Goal: Task Accomplishment & Management: Use online tool/utility

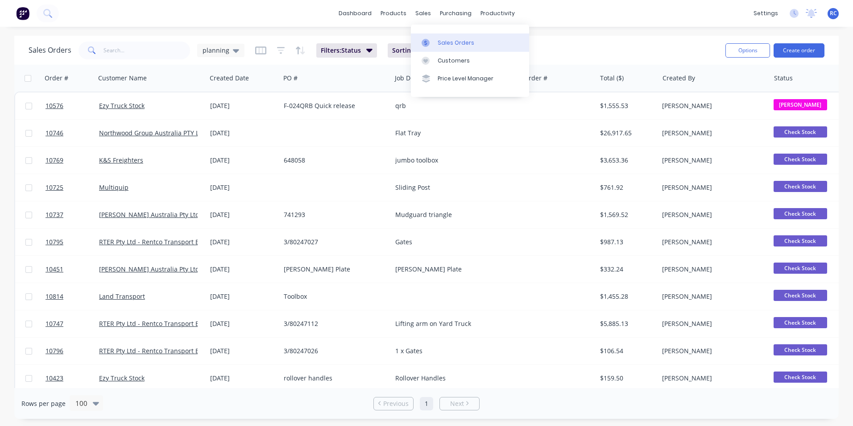
click at [467, 41] on div "Sales Orders" at bounding box center [456, 43] width 37 height 8
click at [462, 42] on div "Sales Orders" at bounding box center [456, 43] width 37 height 8
click at [461, 42] on div "Sales Orders" at bounding box center [456, 43] width 37 height 8
click at [452, 58] on div "Customers" at bounding box center [454, 61] width 32 height 8
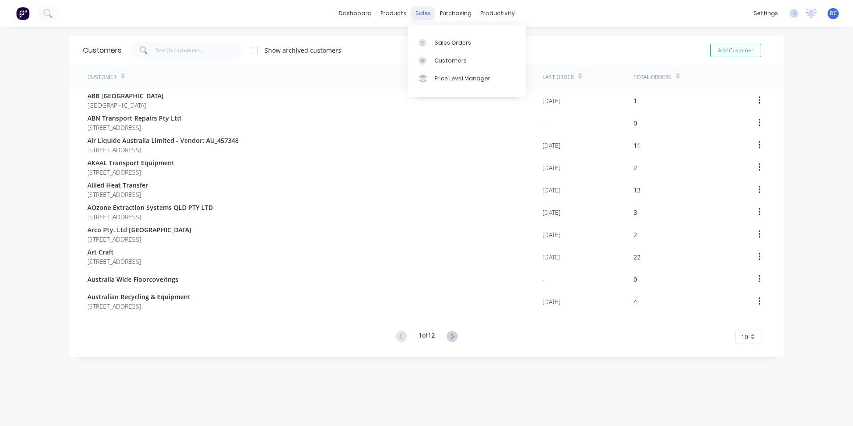
click at [419, 14] on div "sales" at bounding box center [423, 13] width 25 height 13
click at [443, 44] on div "Sales Orders" at bounding box center [453, 43] width 37 height 8
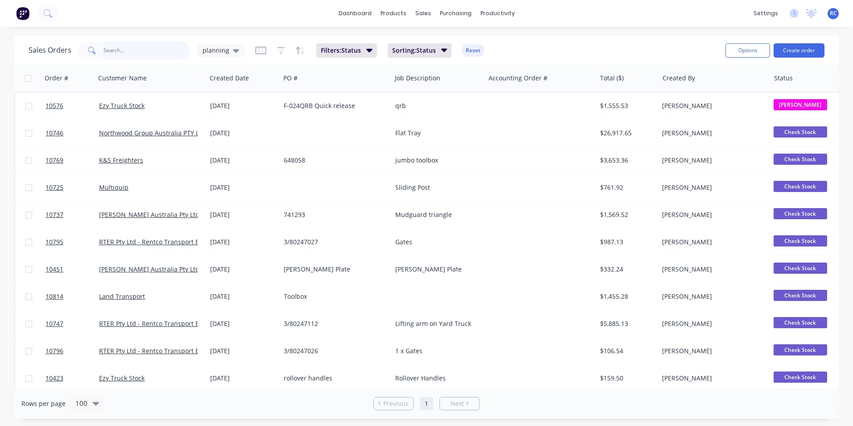
click at [151, 57] on input "text" at bounding box center [147, 51] width 87 height 18
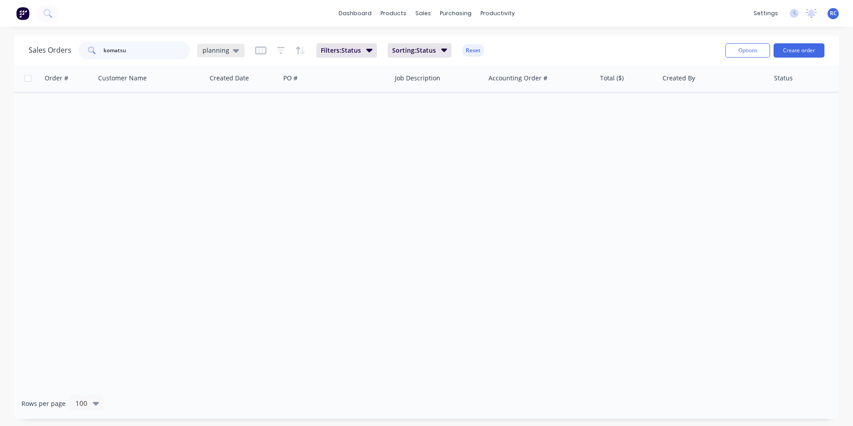
type input "komatsu"
click at [222, 53] on span "planning" at bounding box center [216, 50] width 27 height 9
click at [238, 166] on button "all jobs" at bounding box center [251, 162] width 102 height 10
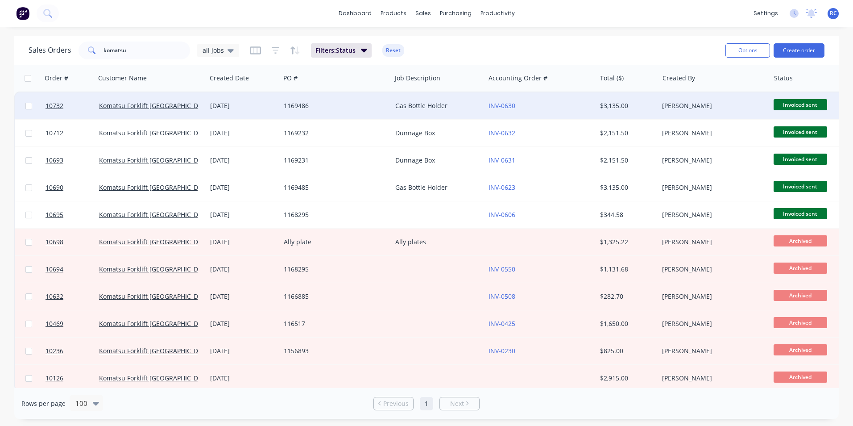
click at [269, 102] on div "[DATE]" at bounding box center [243, 105] width 67 height 9
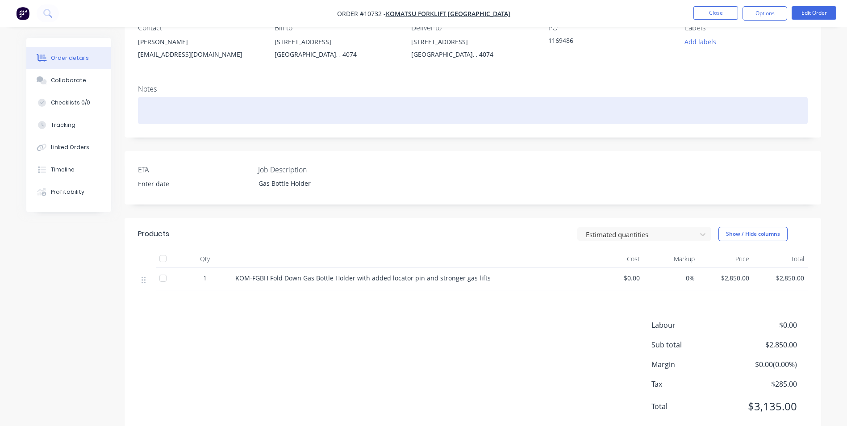
scroll to position [89, 0]
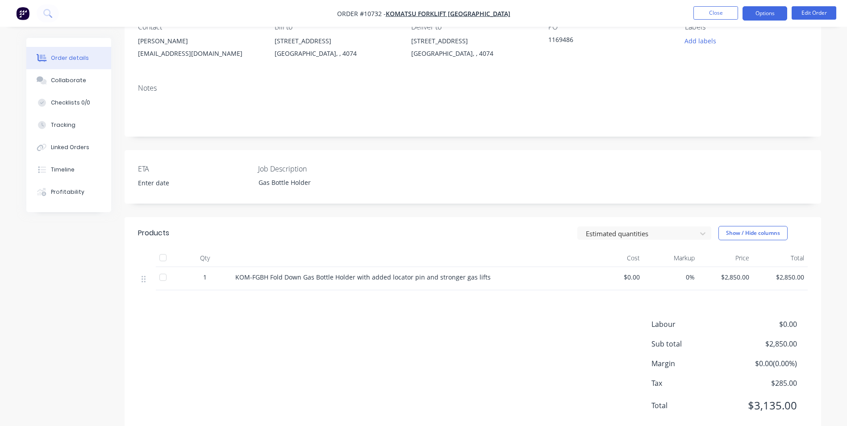
click at [774, 18] on button "Options" at bounding box center [764, 13] width 45 height 14
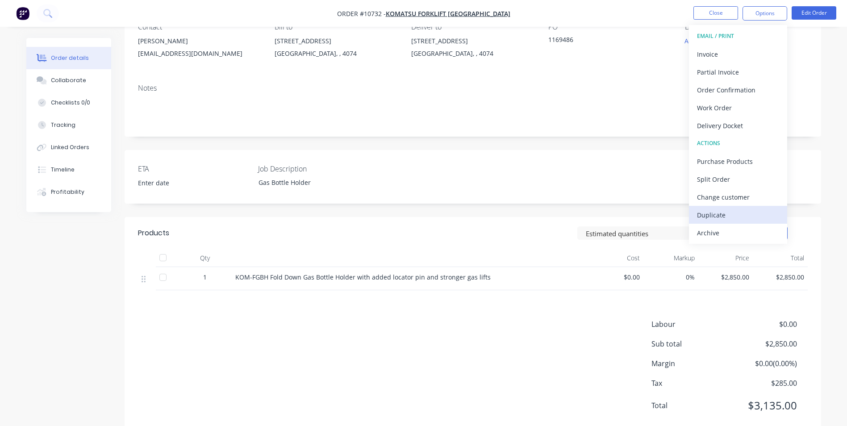
click at [727, 214] on div "Duplicate" at bounding box center [738, 214] width 82 height 13
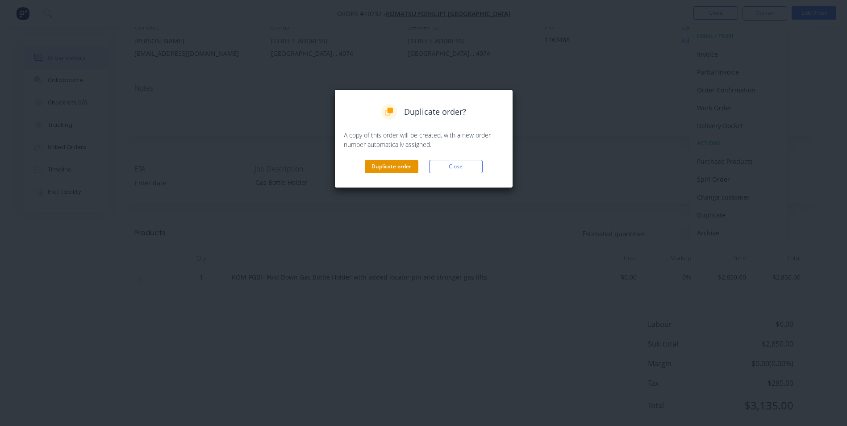
click at [386, 163] on button "Duplicate order" at bounding box center [392, 166] width 54 height 13
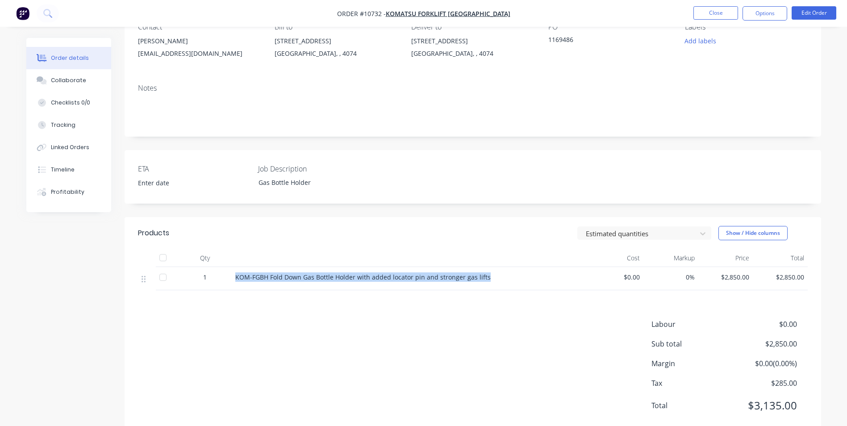
drag, startPoint x: 236, startPoint y: 276, endPoint x: 486, endPoint y: 284, distance: 249.6
click at [486, 284] on div "KOM-FGBH Fold Down Gas Bottle Holder with added locator pin and stronger gas li…" at bounding box center [410, 278] width 357 height 23
click at [729, 10] on button "Close" at bounding box center [715, 12] width 45 height 13
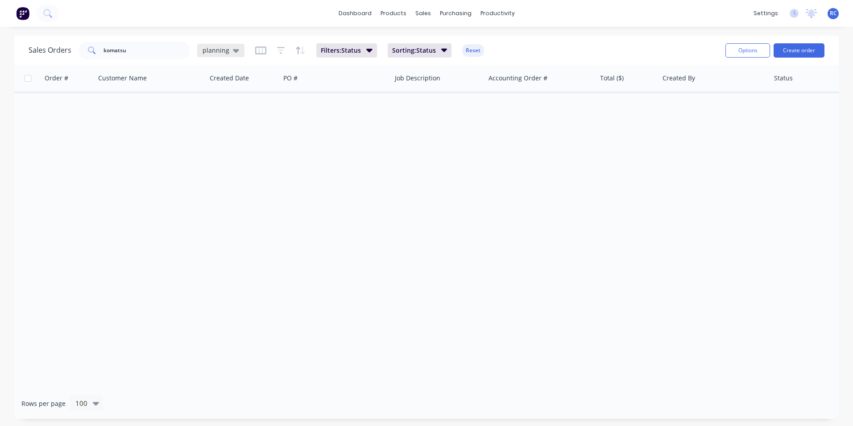
click at [225, 54] on span "planning" at bounding box center [216, 50] width 27 height 9
click at [232, 162] on button "all jobs" at bounding box center [251, 162] width 102 height 10
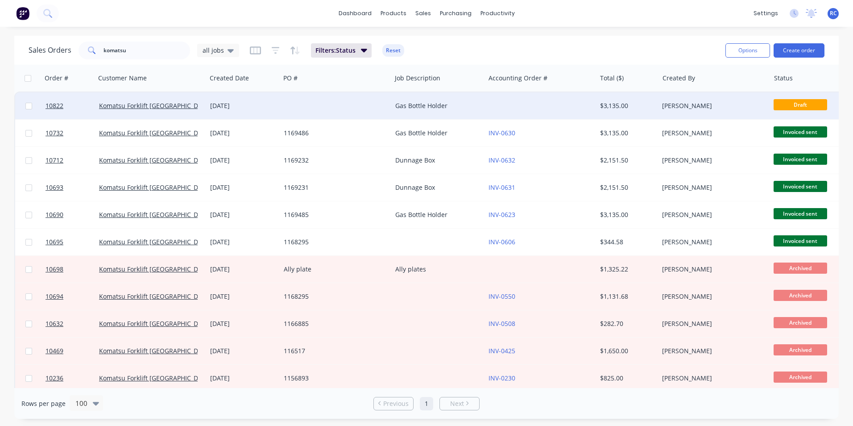
click at [212, 104] on div "[DATE]" at bounding box center [243, 105] width 67 height 9
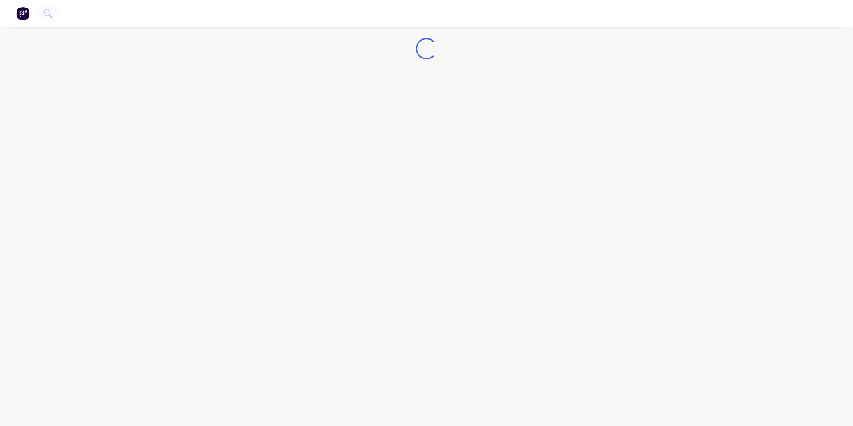
click at [212, 104] on div "Loading..." at bounding box center [426, 213] width 853 height 426
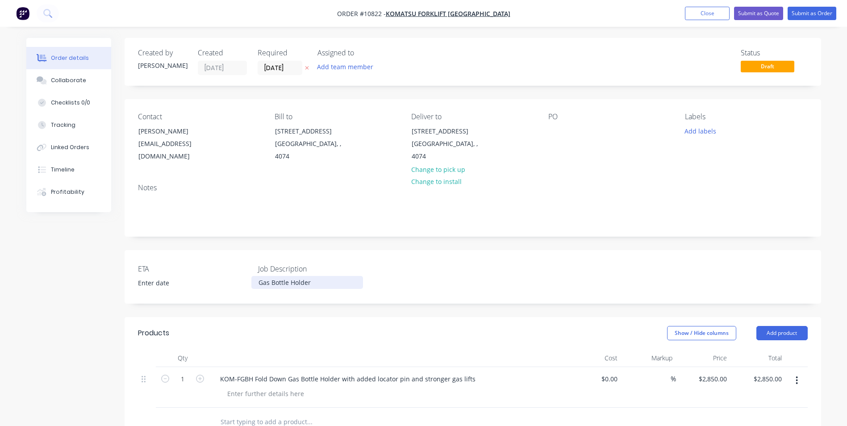
drag, startPoint x: 260, startPoint y: 275, endPoint x: 345, endPoint y: 283, distance: 86.0
click at [345, 283] on div "ETA Job Description Gas Bottle Holder" at bounding box center [473, 277] width 696 height 54
paste div
drag, startPoint x: 221, startPoint y: 369, endPoint x: 189, endPoint y: 449, distance: 86.0
click at [189, 425] on html "Order #10822 - Komatsu Forklift [GEOGRAPHIC_DATA] Add product Close Submit as Q…" at bounding box center [423, 332] width 847 height 664
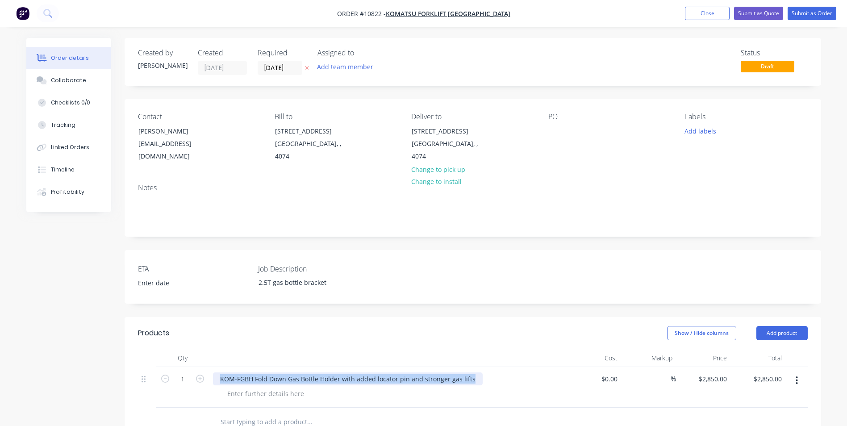
drag, startPoint x: 220, startPoint y: 369, endPoint x: 491, endPoint y: 370, distance: 270.9
click at [491, 372] on div "KOM-FGBH Fold Down Gas Bottle Holder with added locator pin and stronger gas li…" at bounding box center [388, 378] width 350 height 13
paste div
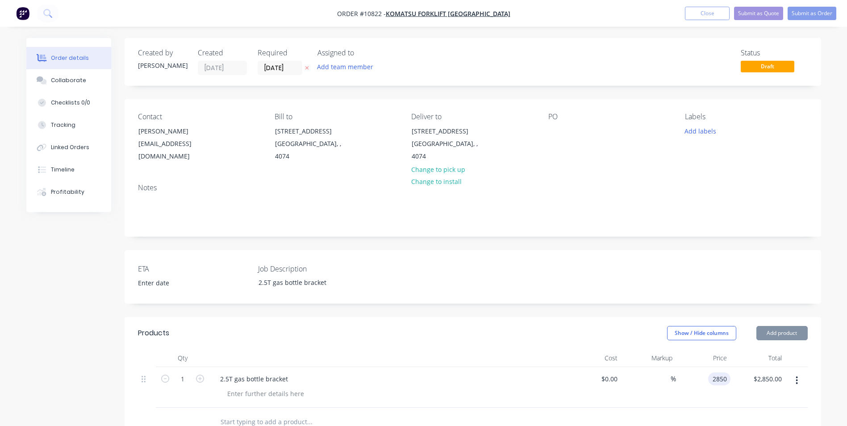
click at [709, 373] on div "2850 2850" at bounding box center [719, 378] width 22 height 13
type input "$2,550.00"
click at [760, 387] on div "$2,550.00 $2,850.00" at bounding box center [757, 387] width 55 height 41
click at [753, 14] on button "Submit as Quote" at bounding box center [758, 13] width 49 height 13
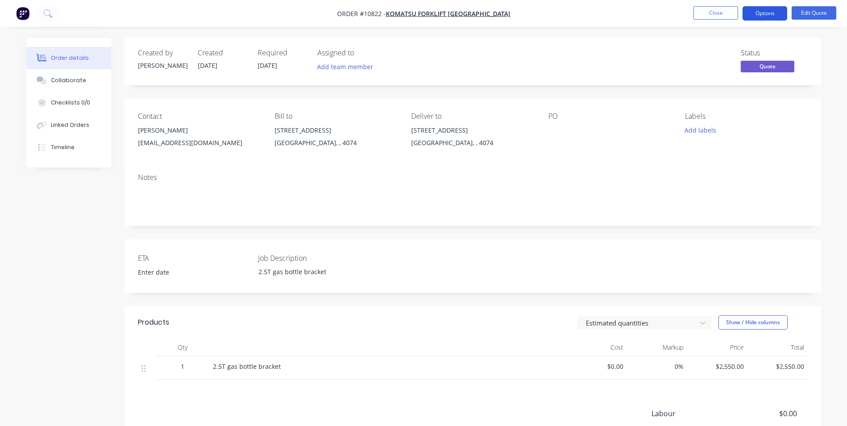
click at [761, 15] on button "Options" at bounding box center [764, 13] width 45 height 14
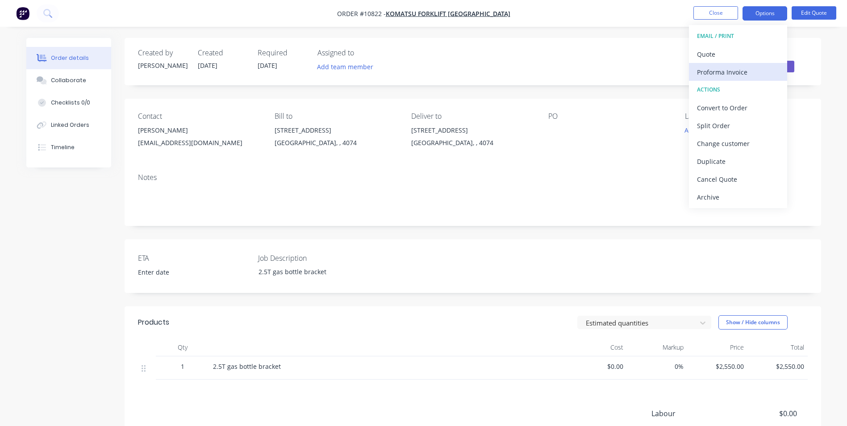
click at [720, 63] on button "Proforma Invoice" at bounding box center [738, 72] width 98 height 18
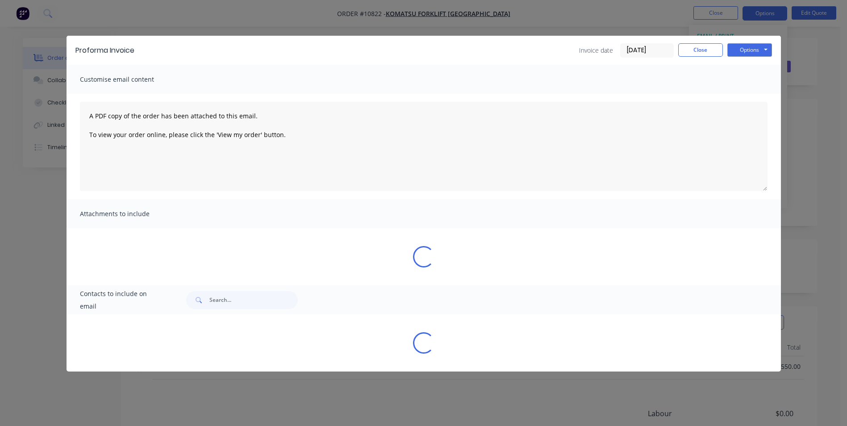
click at [720, 61] on div "Proforma Invoice Invoice date [DATE] Close Options Preview Print Email" at bounding box center [424, 50] width 714 height 29
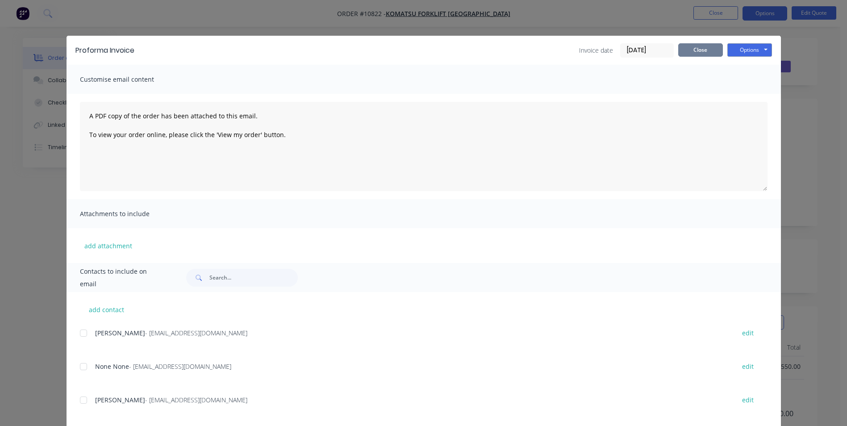
click at [709, 53] on button "Close" at bounding box center [700, 49] width 45 height 13
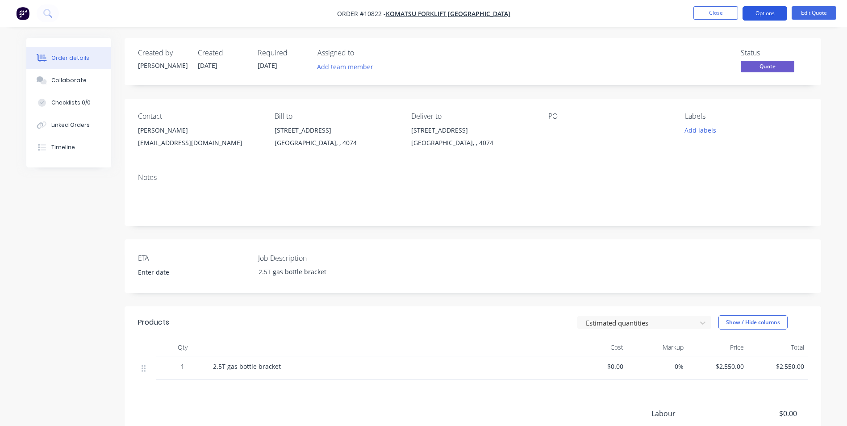
click at [763, 8] on button "Options" at bounding box center [764, 13] width 45 height 14
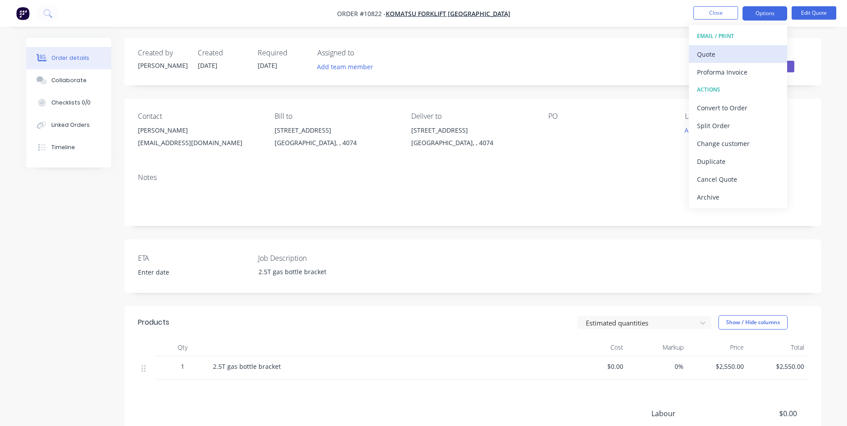
click at [704, 55] on div "Quote" at bounding box center [738, 54] width 82 height 13
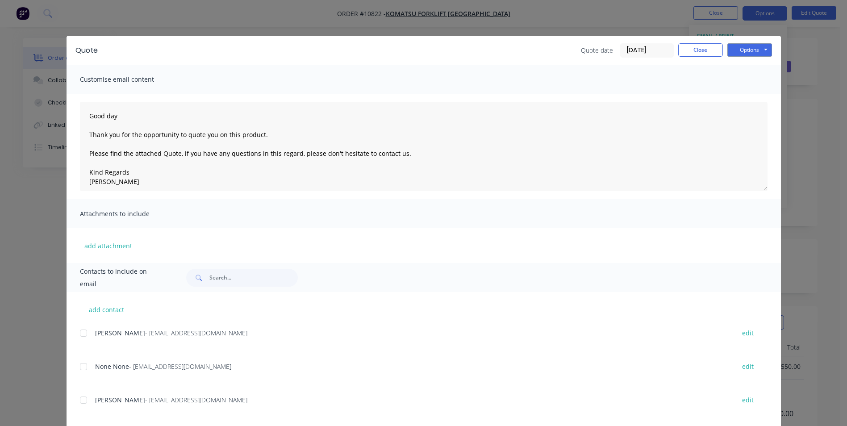
click at [85, 400] on div at bounding box center [84, 400] width 18 height 18
click at [744, 50] on button "Options" at bounding box center [749, 49] width 45 height 13
click at [753, 65] on button "Preview" at bounding box center [755, 65] width 57 height 15
click at [80, 400] on div at bounding box center [84, 400] width 18 height 18
click at [752, 55] on button "Options" at bounding box center [749, 49] width 45 height 13
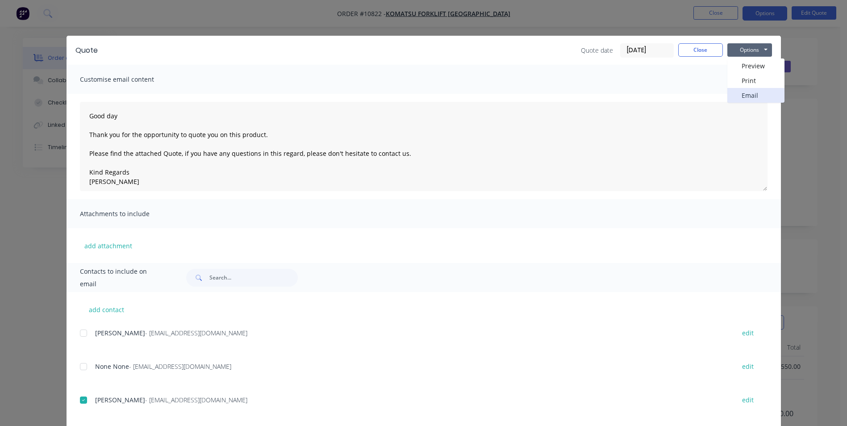
click at [753, 94] on button "Email" at bounding box center [755, 95] width 57 height 15
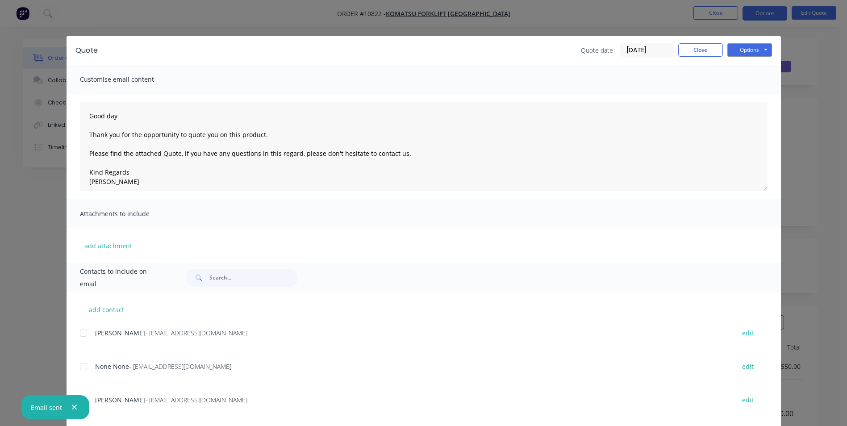
click at [71, 406] on icon "button" at bounding box center [74, 407] width 6 height 8
type textarea "Good day Thank you for the opportunity to quote you on this product. Please fin…"
click at [695, 50] on button "Close" at bounding box center [700, 49] width 45 height 13
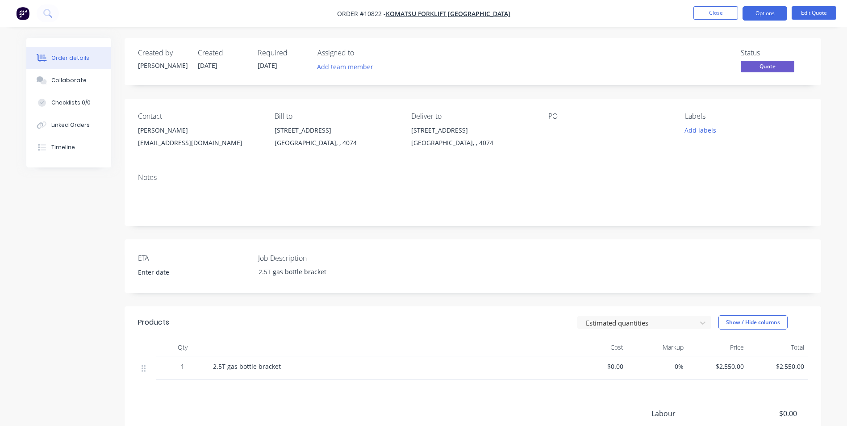
click at [715, 21] on nav "Order #10822 - Komatsu Forklift [GEOGRAPHIC_DATA] Close Options Edit Quote" at bounding box center [423, 13] width 847 height 27
click at [712, 14] on button "Close" at bounding box center [715, 12] width 45 height 13
